Goal: Information Seeking & Learning: Learn about a topic

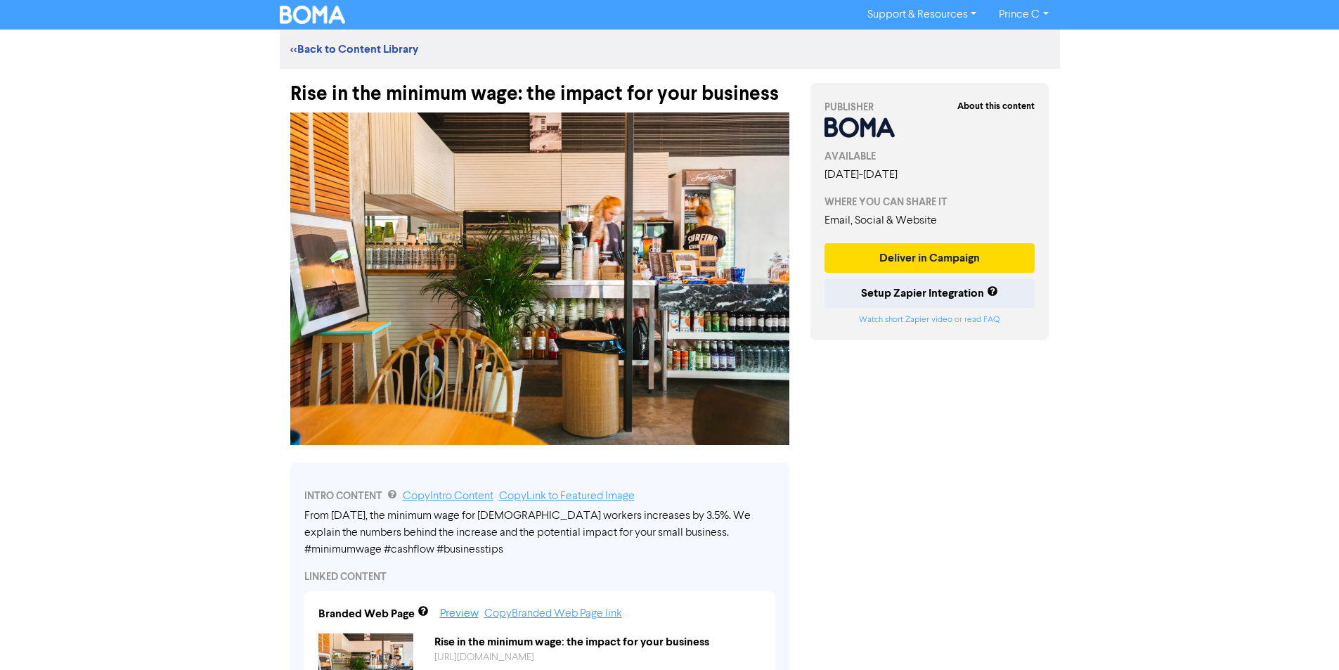
click at [455, 609] on link "Preview" at bounding box center [459, 613] width 39 height 11
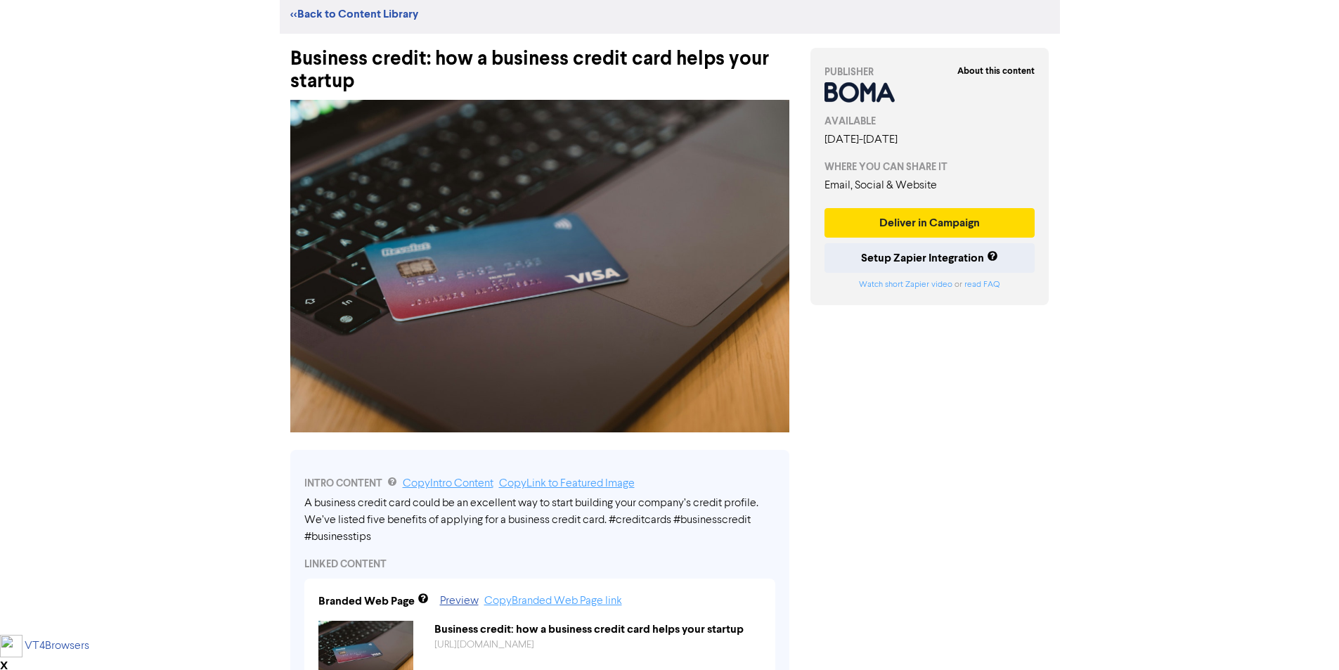
scroll to position [70, 0]
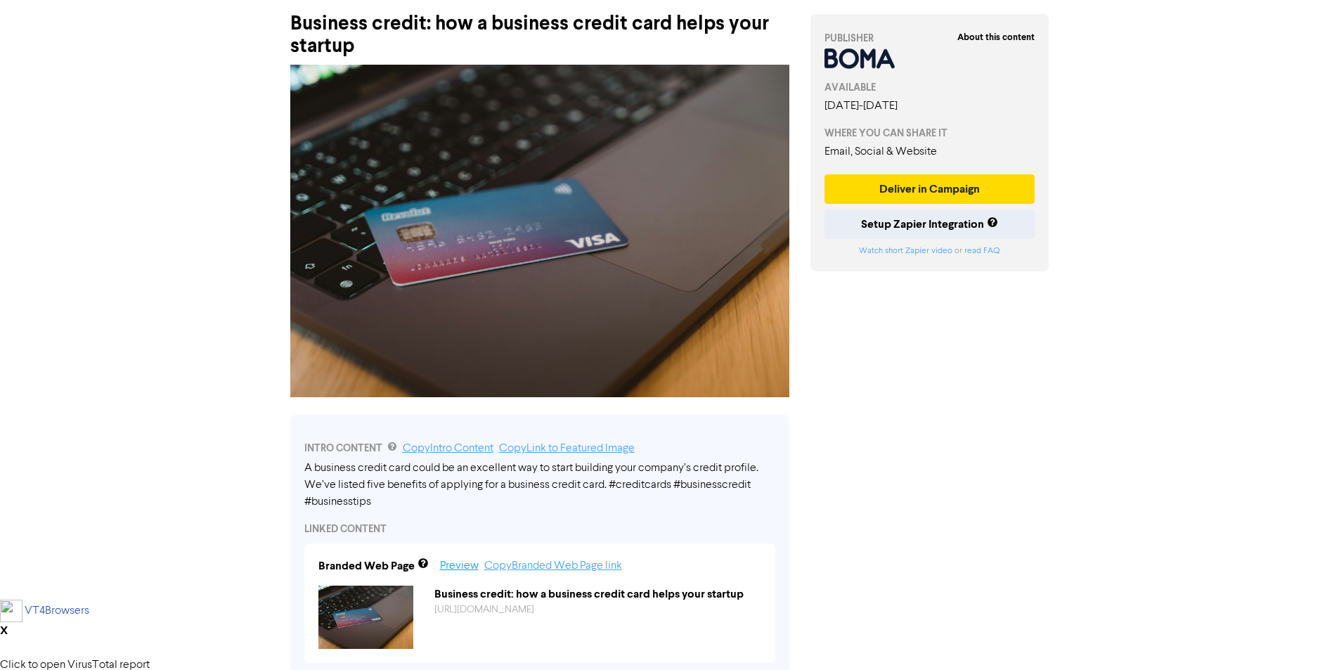
click at [443, 571] on link "Preview" at bounding box center [459, 565] width 39 height 11
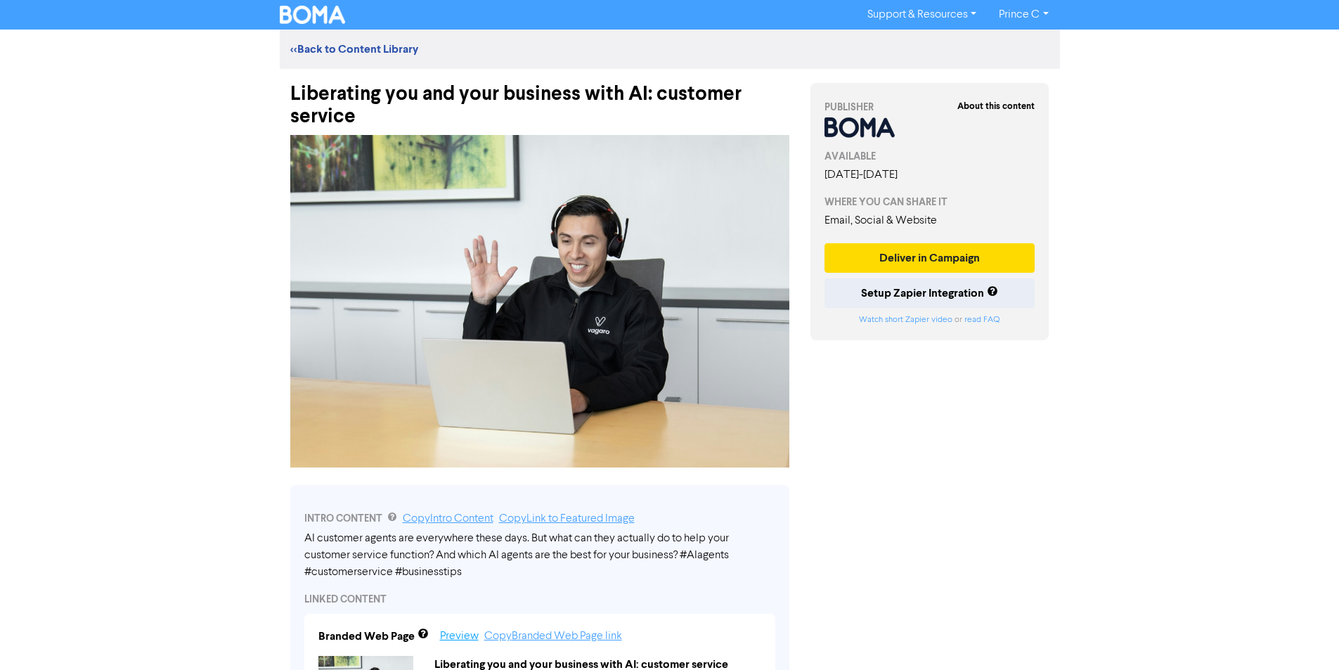
click at [463, 637] on link "Preview" at bounding box center [459, 635] width 39 height 11
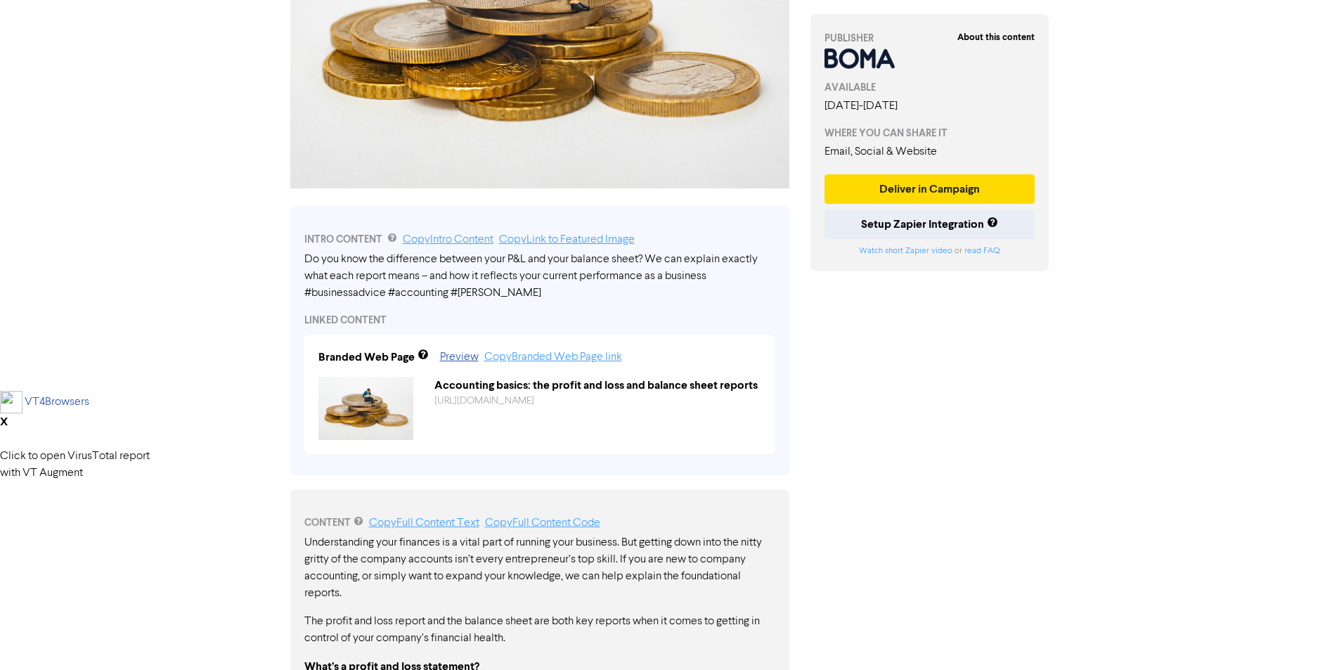
scroll to position [351, 0]
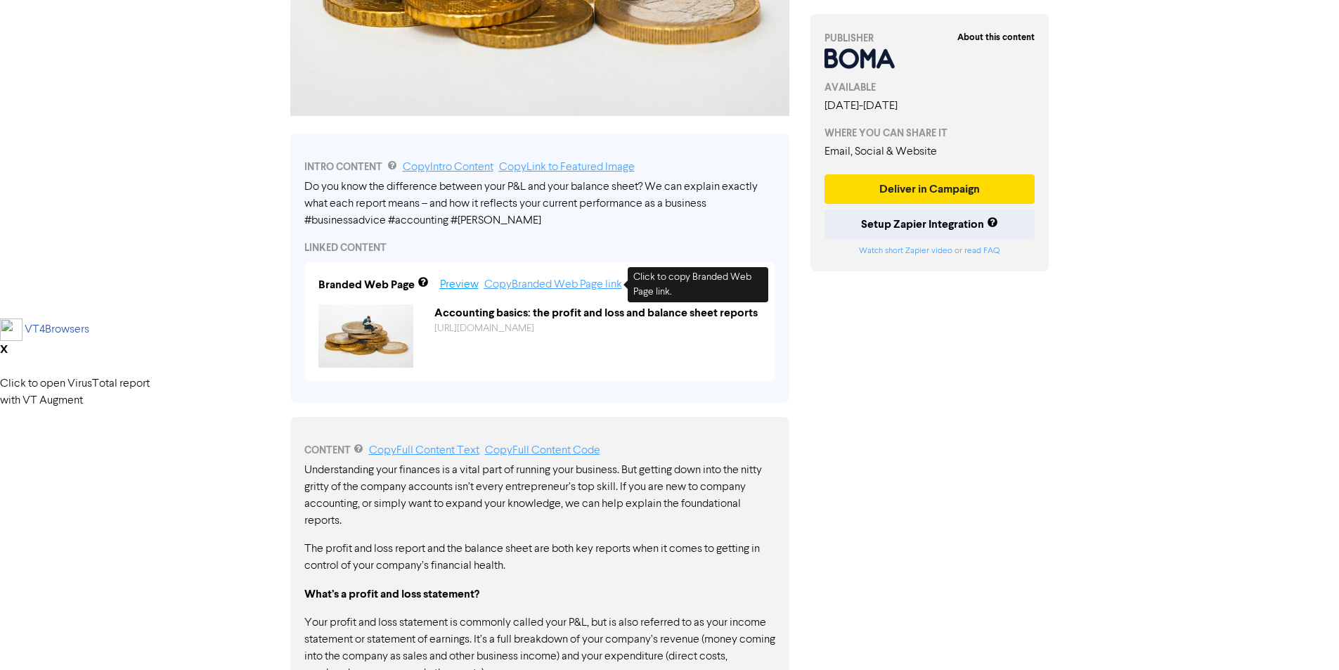
click at [474, 283] on link "Preview" at bounding box center [459, 284] width 39 height 11
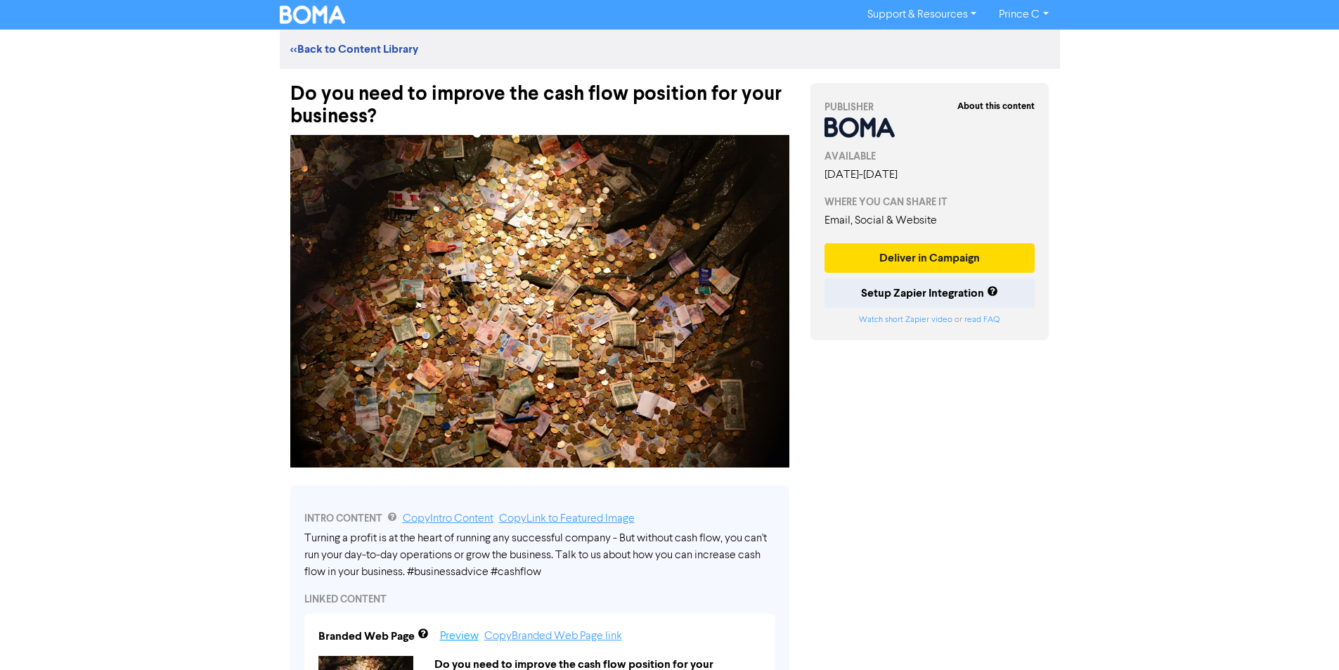
click at [460, 635] on link "Preview" at bounding box center [459, 635] width 39 height 11
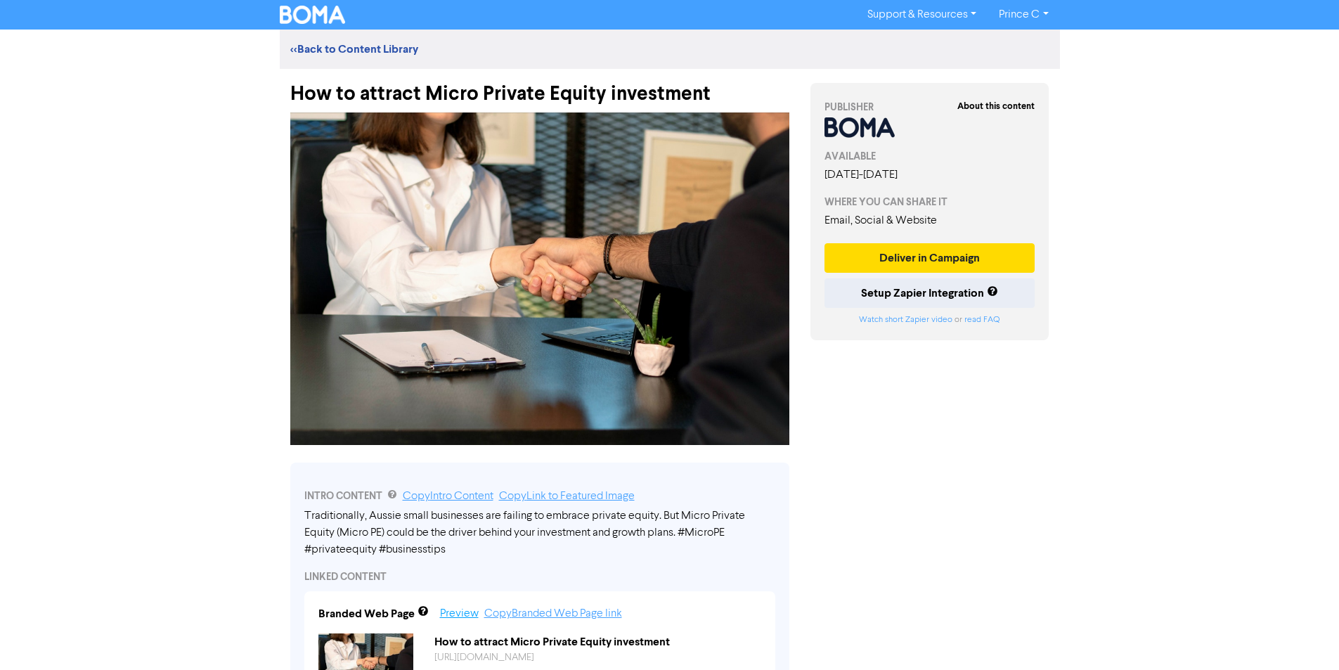
click at [463, 612] on link "Preview" at bounding box center [459, 613] width 39 height 11
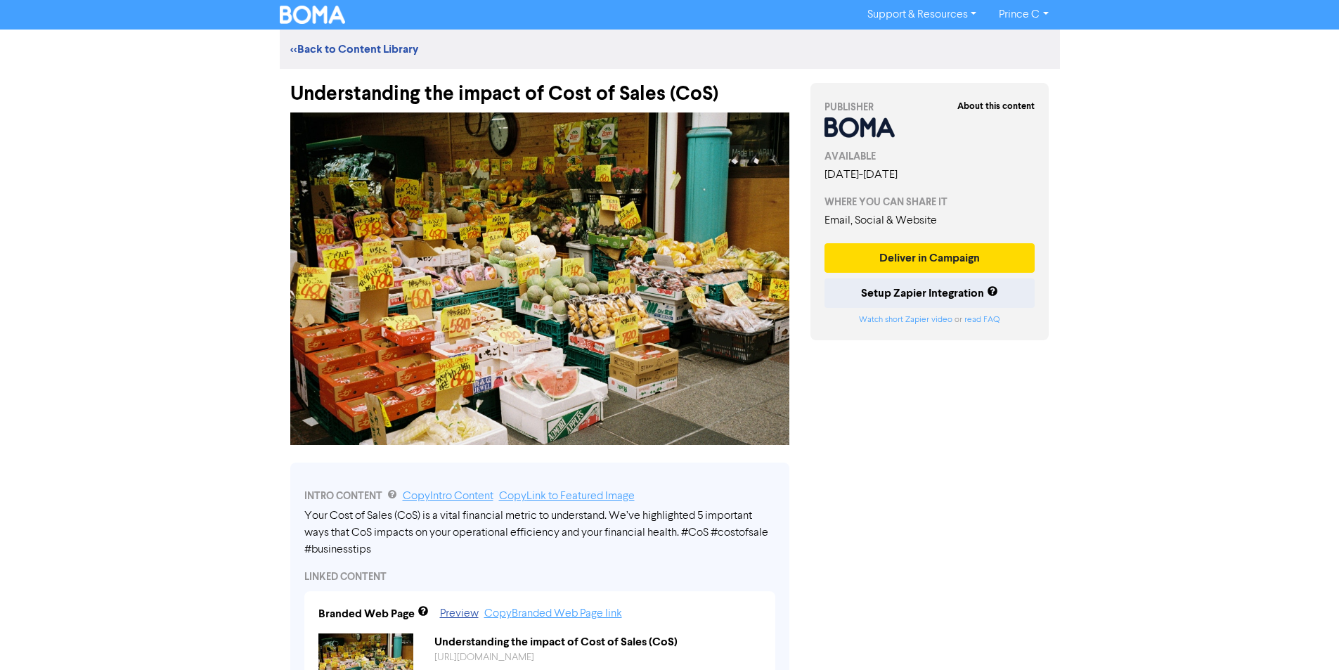
click at [455, 623] on div "Branded Web Page Preview Copy Branded Web Page link Understanding the impact of…" at bounding box center [539, 650] width 471 height 119
click at [457, 619] on link "Preview" at bounding box center [459, 613] width 39 height 11
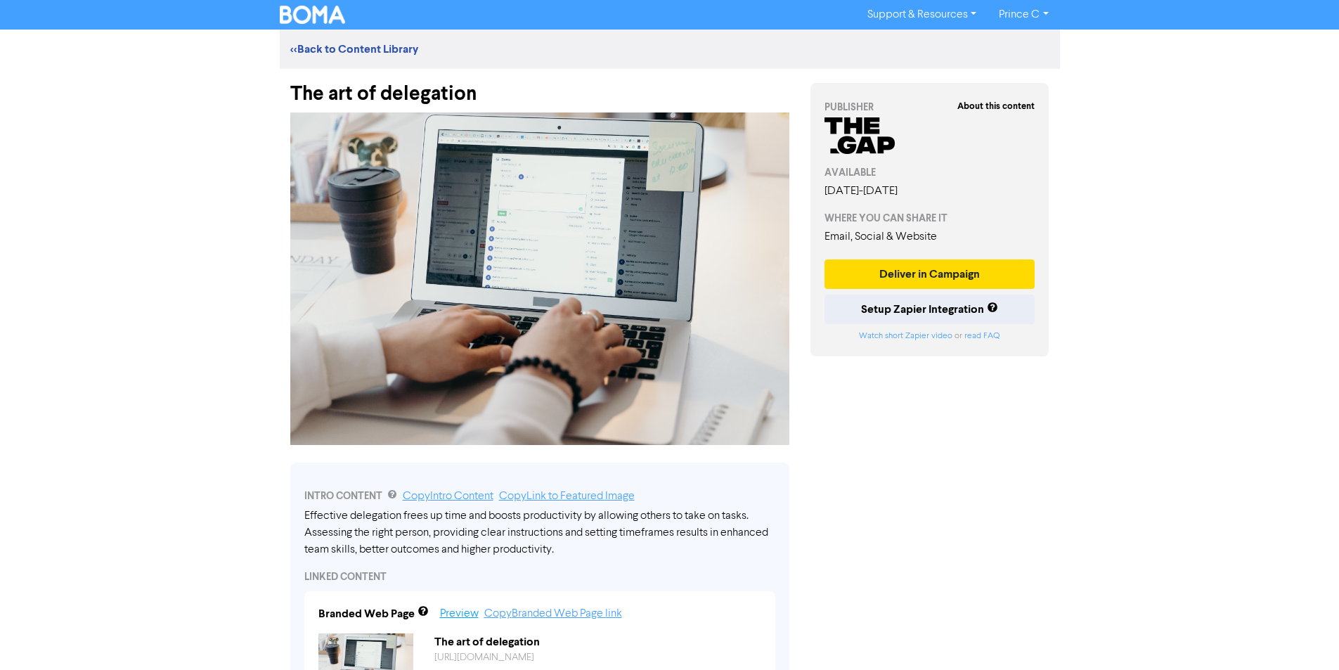
click at [448, 609] on link "Preview" at bounding box center [459, 613] width 39 height 11
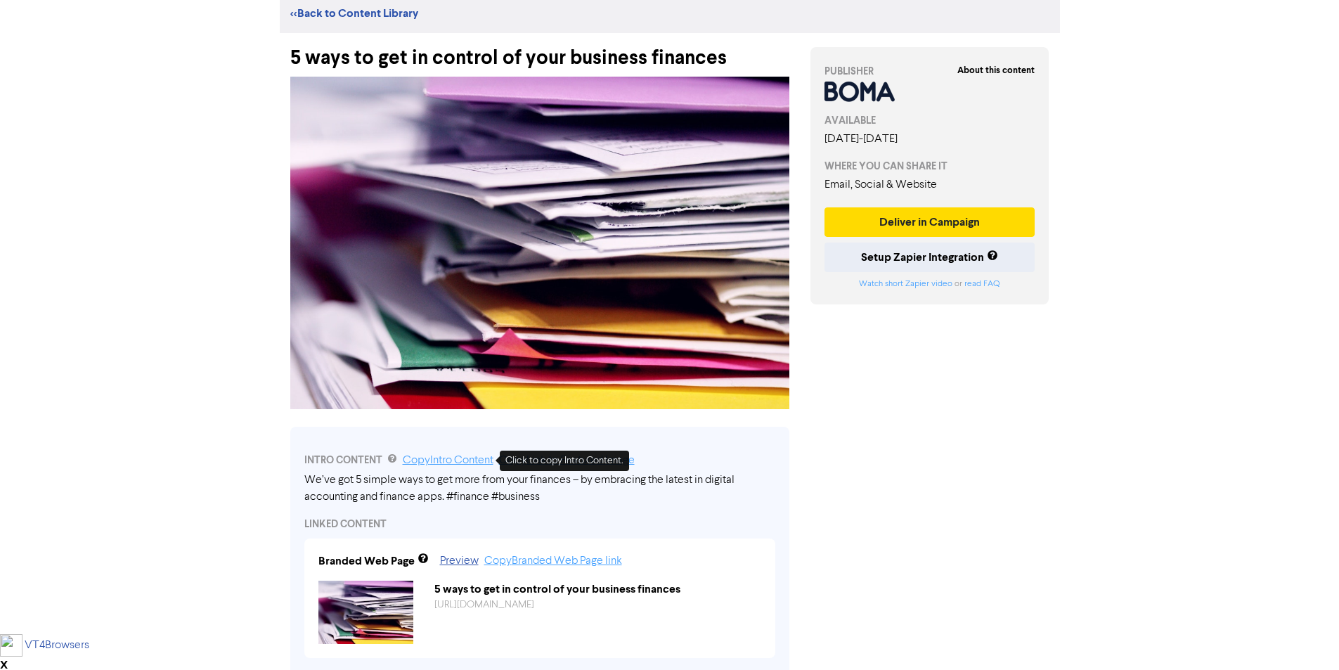
scroll to position [70, 0]
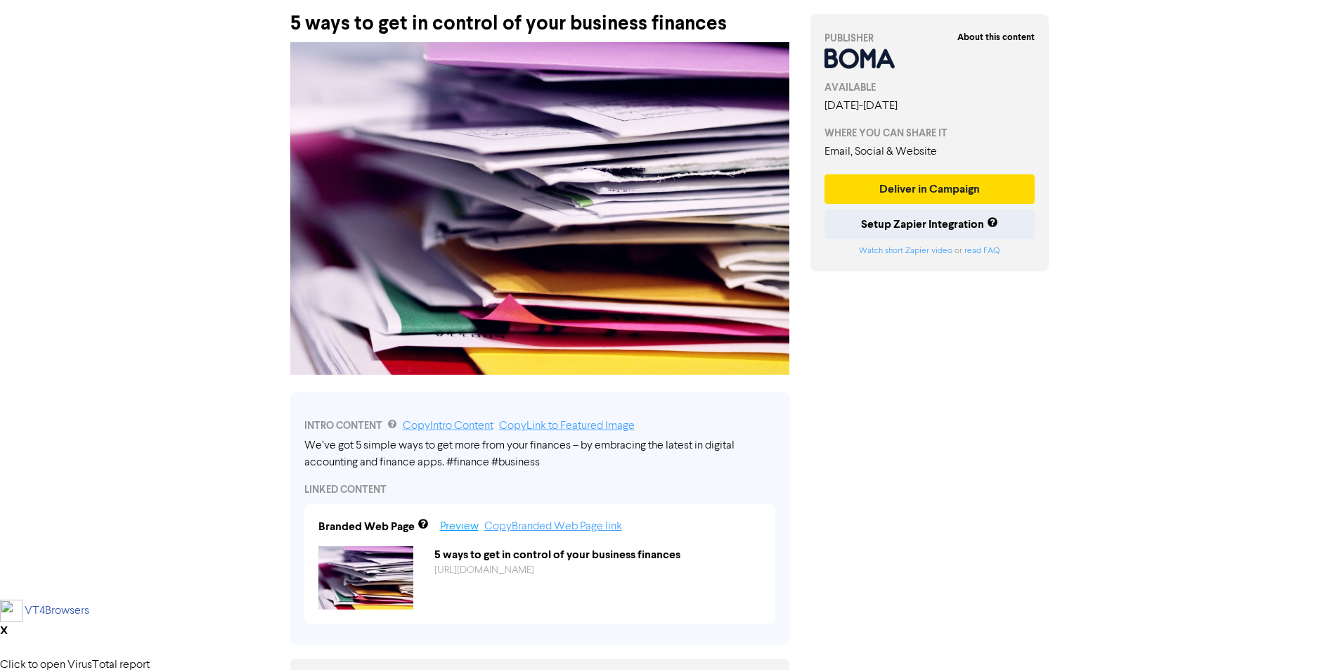
click at [464, 524] on link "Preview" at bounding box center [459, 526] width 39 height 11
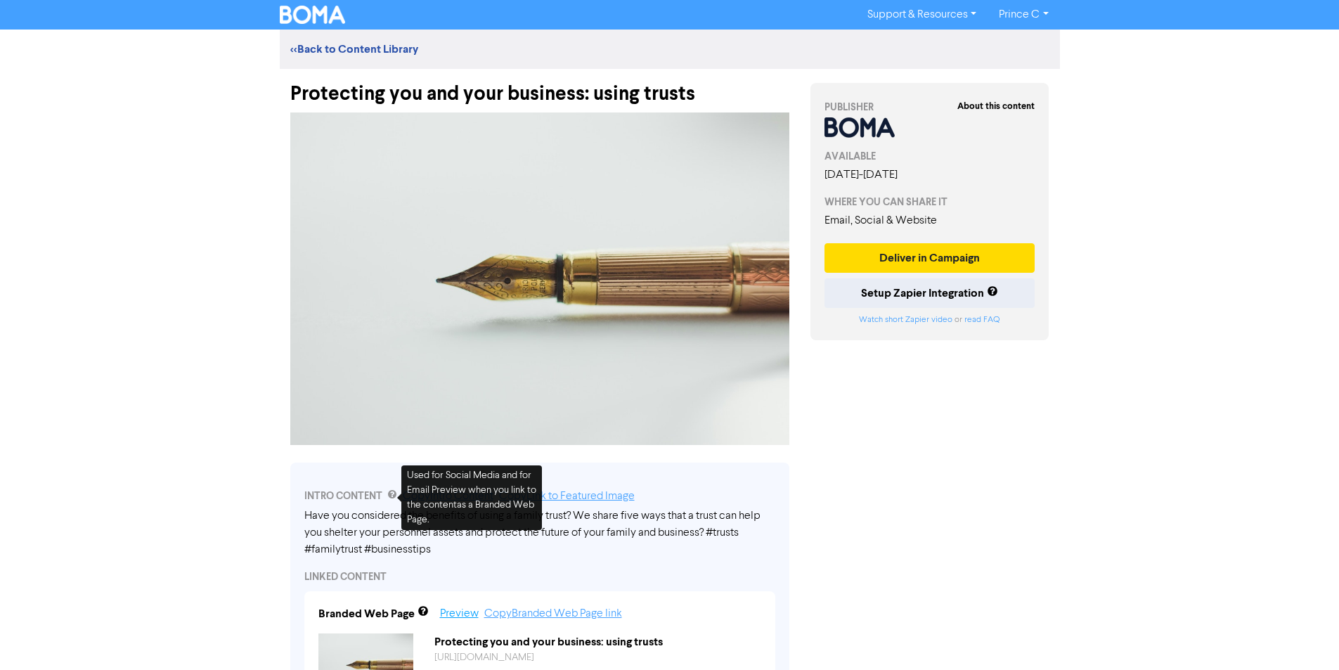
click at [462, 619] on link "Preview" at bounding box center [459, 613] width 39 height 11
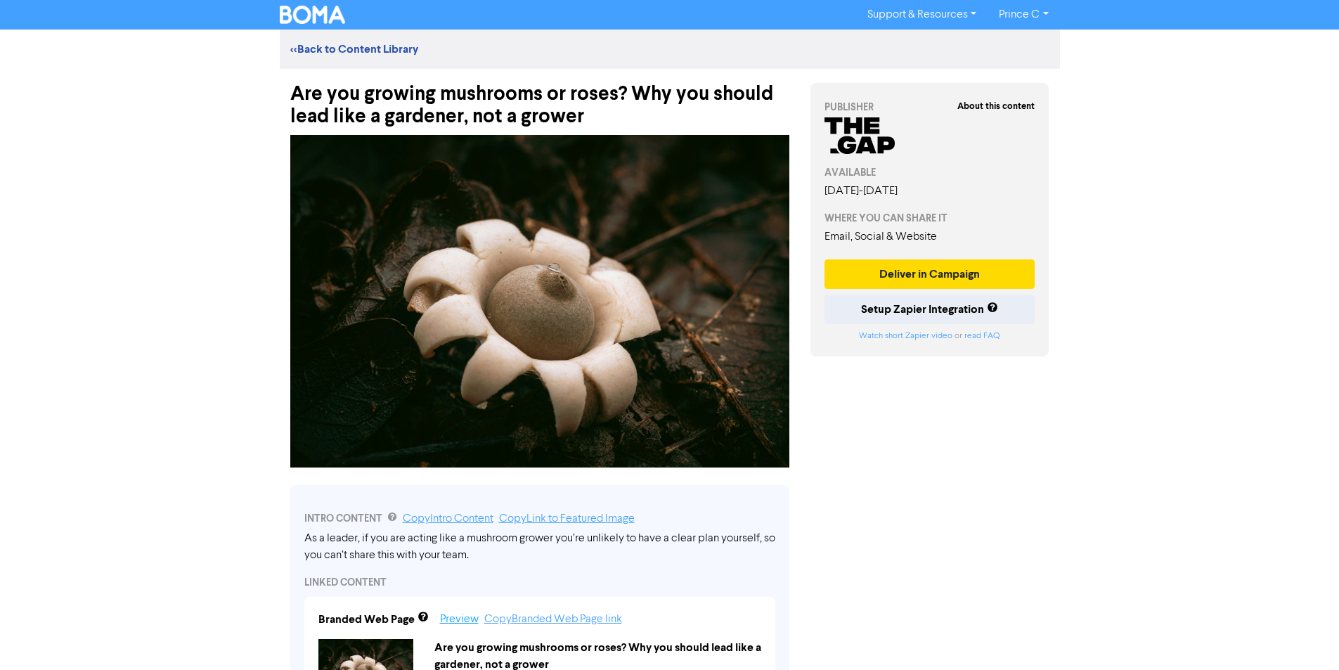
click at [460, 619] on link "Preview" at bounding box center [459, 619] width 39 height 11
